Goal: Submit feedback/report problem: Submit feedback/report problem

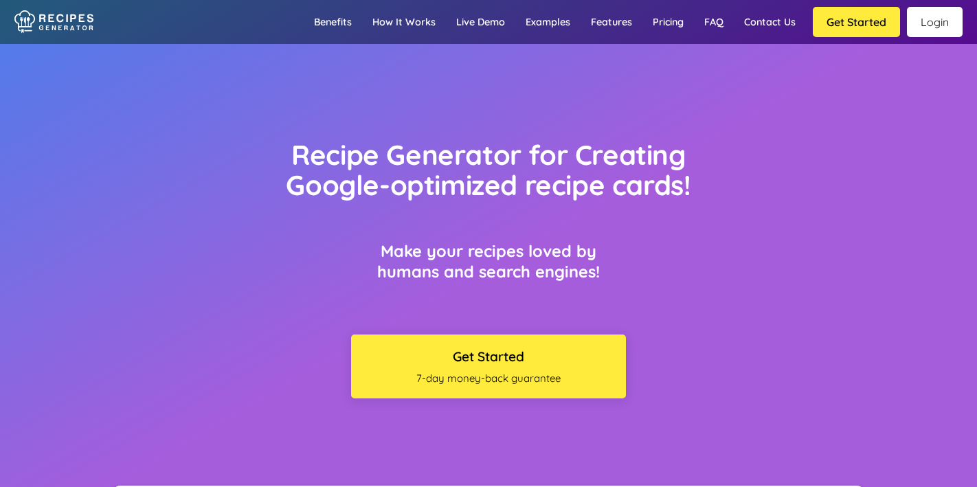
click at [933, 23] on link "Login" at bounding box center [935, 22] width 56 height 30
click at [668, 20] on link "Pricing" at bounding box center [668, 22] width 52 height 40
click at [781, 32] on link "Contact us" at bounding box center [770, 22] width 72 height 40
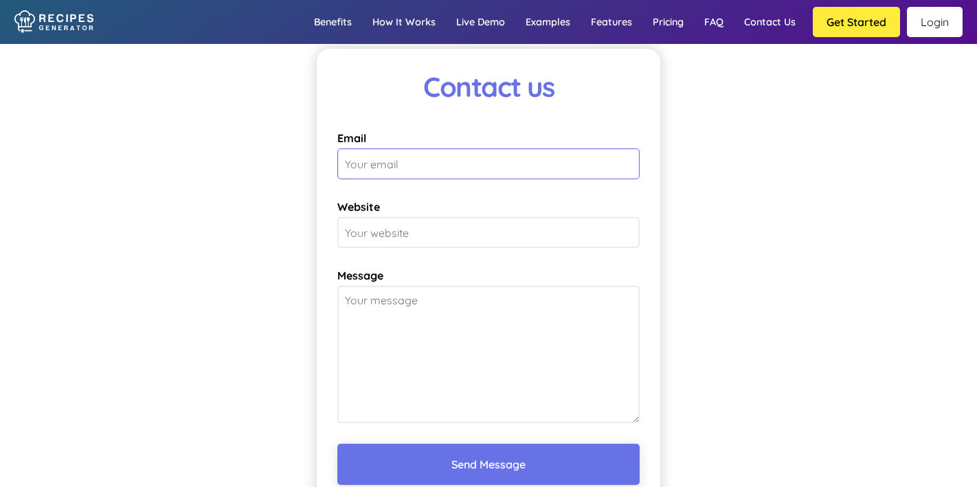
click at [489, 150] on input "Email" at bounding box center [488, 163] width 302 height 31
click at [691, 139] on div "Contact us Email Website Message Send Message" at bounding box center [488, 301] width 977 height 574
click at [930, 26] on link "Login" at bounding box center [935, 22] width 56 height 30
click at [436, 148] on input "Email" at bounding box center [488, 163] width 302 height 31
type input "[EMAIL_ADDRESS][DOMAIN_NAME]"
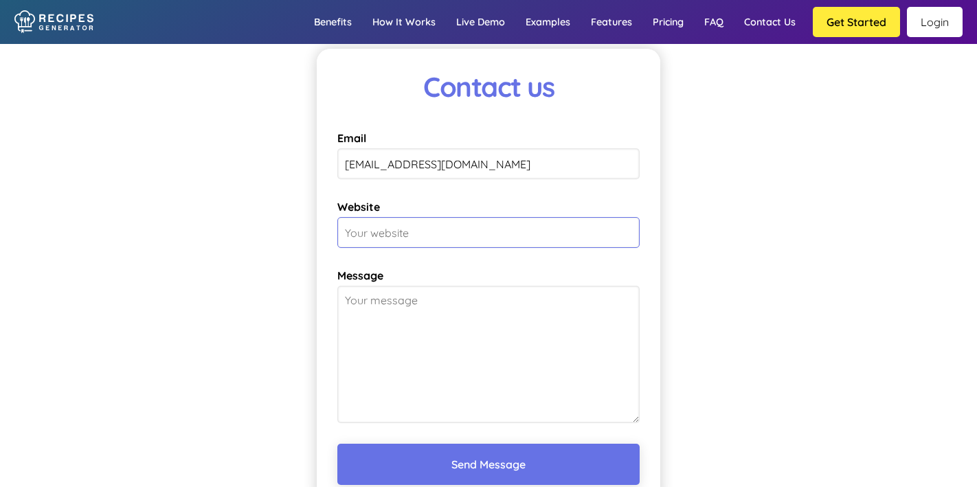
click at [436, 217] on input "Website" at bounding box center [488, 232] width 302 height 31
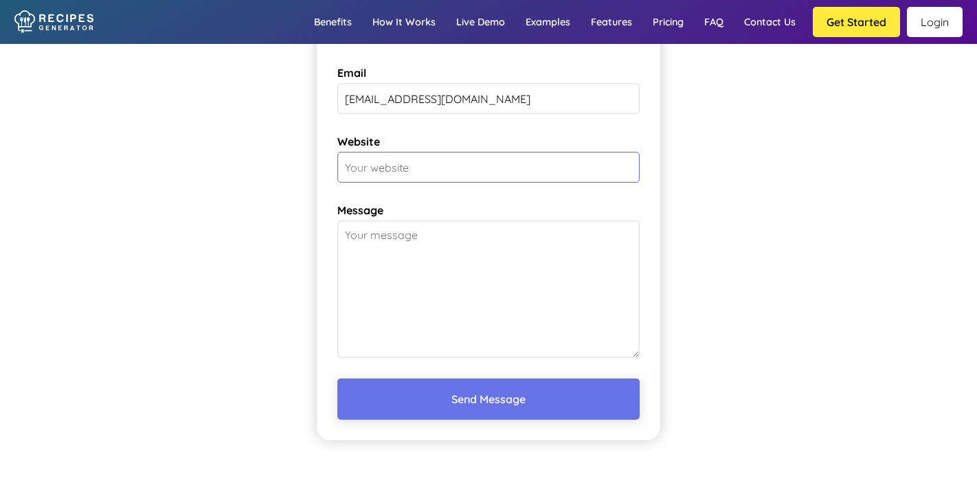
scroll to position [10034, 0]
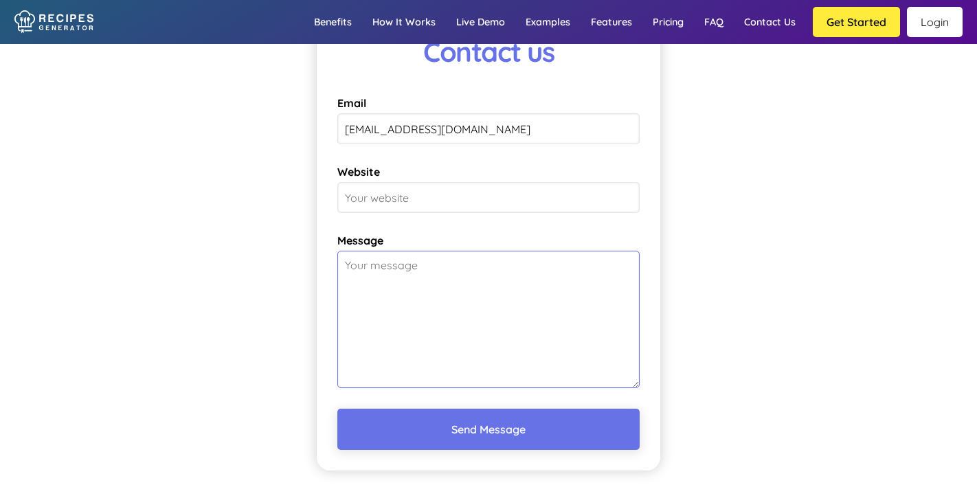
click at [445, 267] on textarea "Message" at bounding box center [488, 319] width 302 height 137
type textarea "I need to cancel my subscription."
click at [444, 422] on button "Send Message" at bounding box center [488, 429] width 302 height 41
type input "[DOMAIN_NAME]"
click at [482, 416] on button "Send Message" at bounding box center [488, 429] width 302 height 41
